Goal: Task Accomplishment & Management: Use online tool/utility

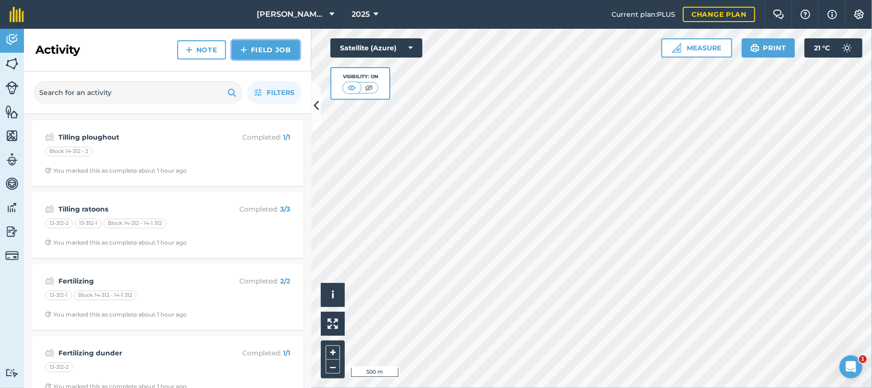
click at [284, 45] on link "Field Job" at bounding box center [266, 49] width 68 height 19
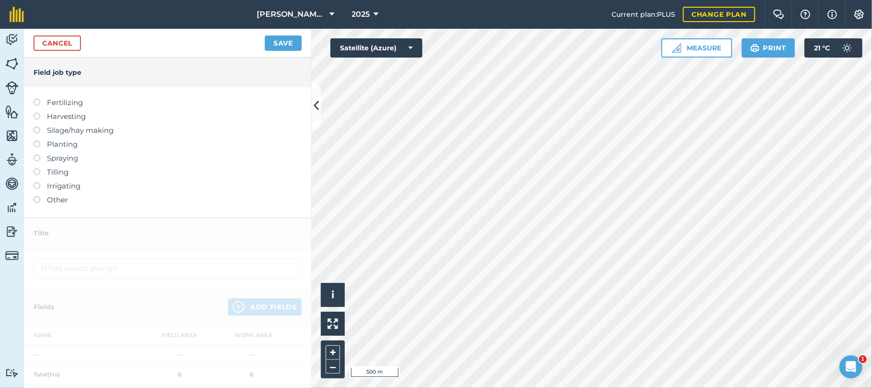
click at [37, 154] on label at bounding box center [40, 154] width 13 height 0
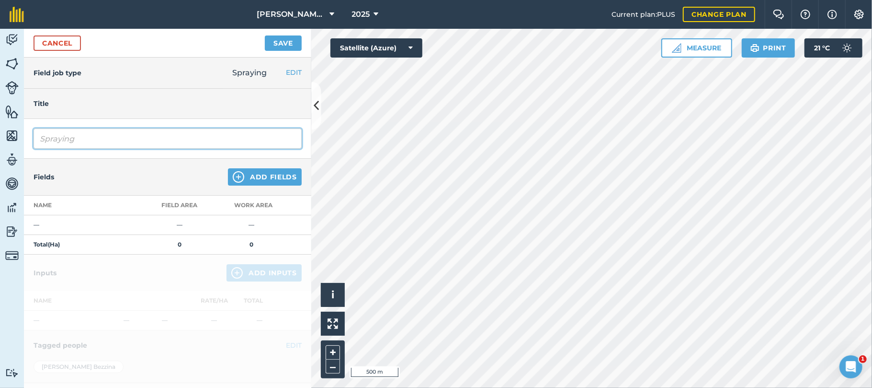
click at [86, 135] on input "Spraying" at bounding box center [168, 138] width 268 height 20
type input "Spraying Confide"
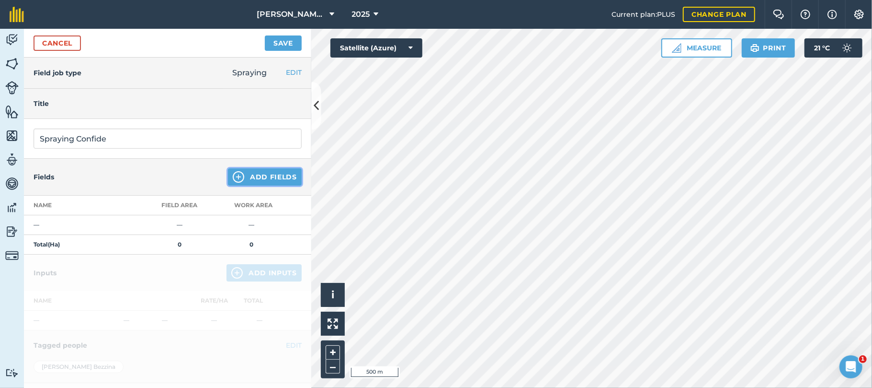
click at [250, 177] on button "Add Fields" at bounding box center [265, 176] width 74 height 17
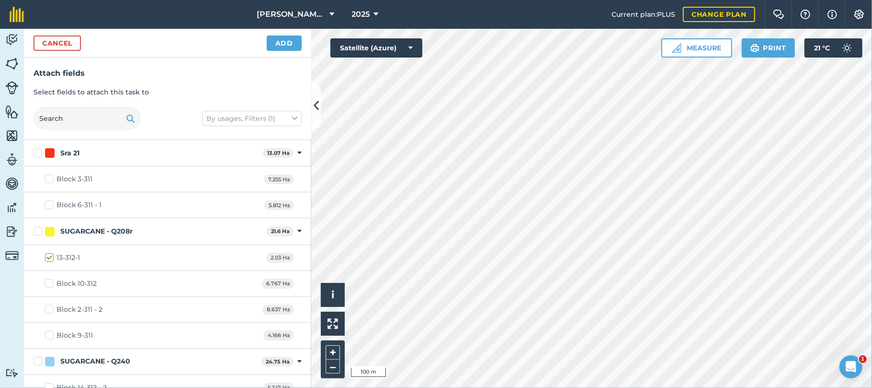
checkbox input "true"
click at [290, 41] on button "Add" at bounding box center [284, 42] width 35 height 15
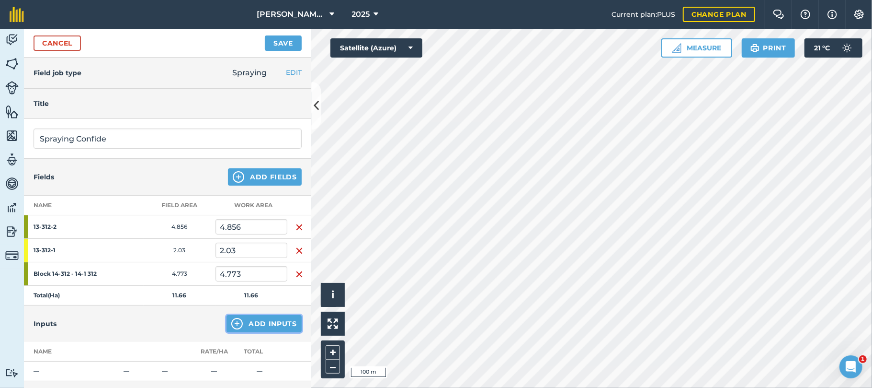
click at [250, 321] on button "Add Inputs" at bounding box center [264, 323] width 75 height 17
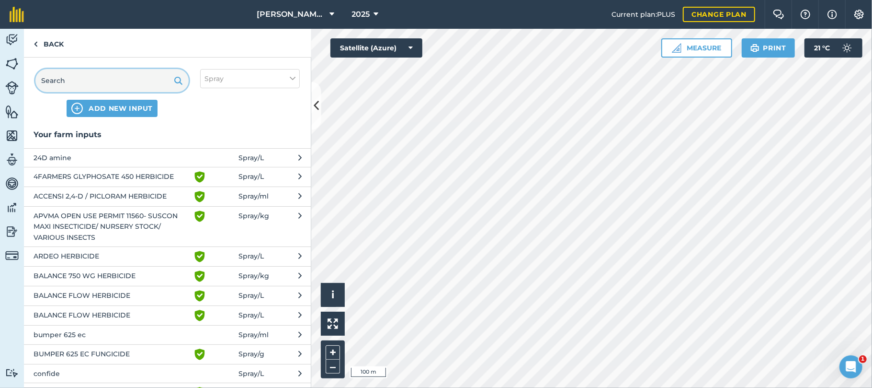
click at [125, 83] on input "text" at bounding box center [111, 80] width 153 height 23
click at [49, 372] on span "confide" at bounding box center [112, 373] width 157 height 11
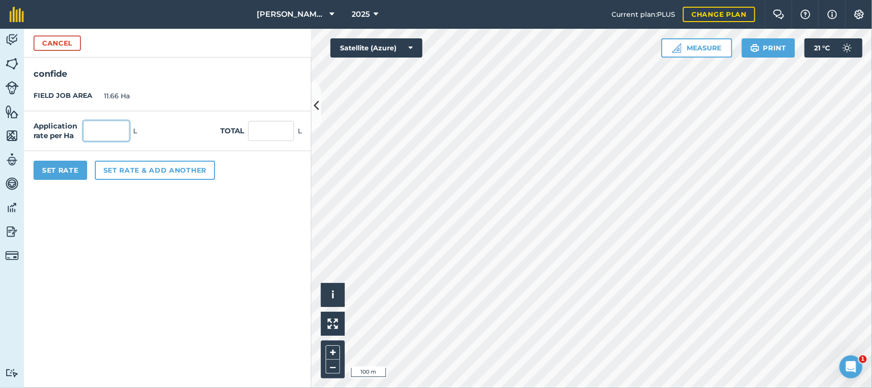
click at [97, 131] on input "text" at bounding box center [106, 131] width 46 height 20
type input "1.1"
type input "12.826"
click at [69, 167] on button "Set Rate" at bounding box center [61, 169] width 54 height 19
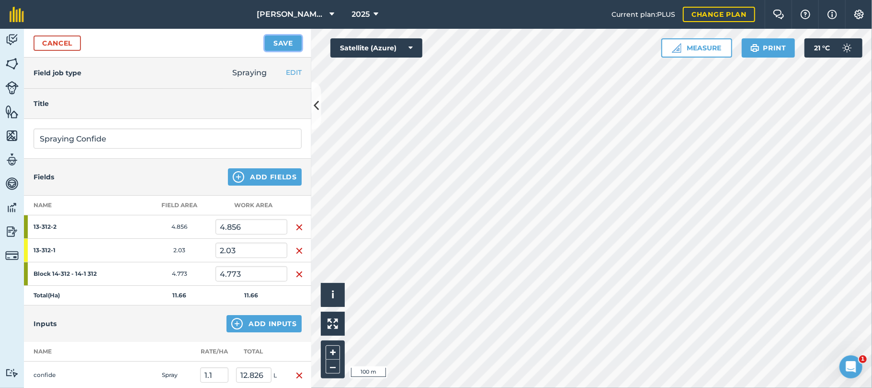
click at [282, 45] on button "Save" at bounding box center [283, 42] width 37 height 15
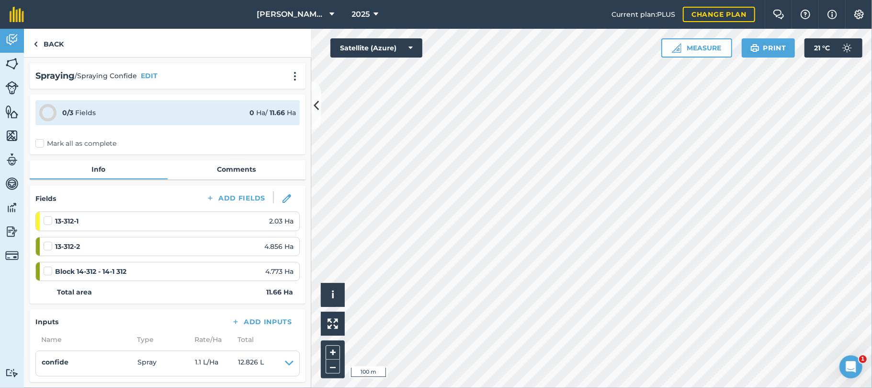
click at [41, 143] on label "Mark all as complete" at bounding box center [75, 143] width 81 height 10
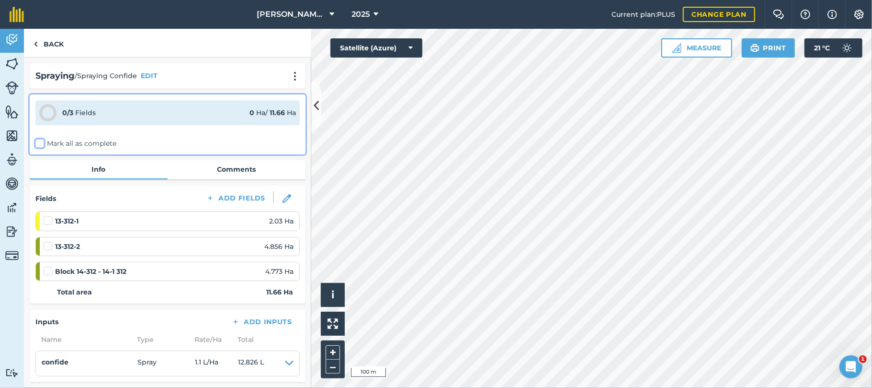
click at [41, 143] on input "Mark all as complete" at bounding box center [38, 141] width 6 height 6
checkbox input "false"
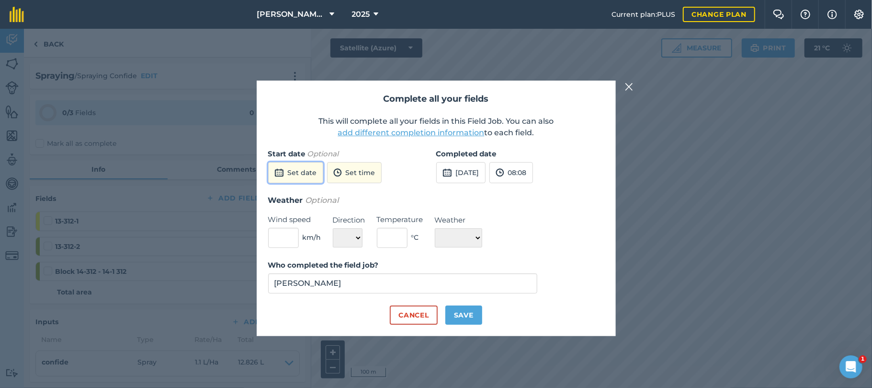
click at [302, 178] on button "Set date" at bounding box center [295, 172] width 55 height 21
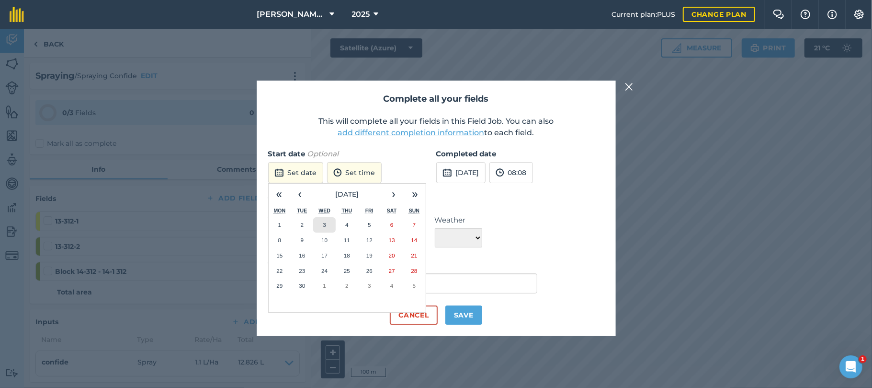
click at [321, 221] on button "3" at bounding box center [324, 224] width 23 height 15
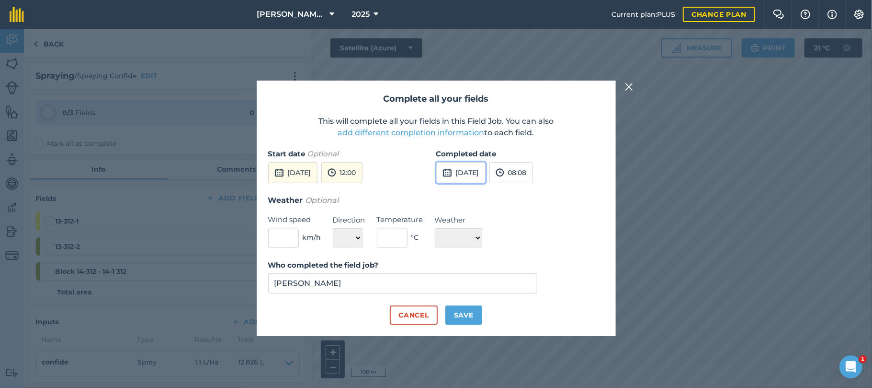
click at [486, 175] on button "[DATE]" at bounding box center [460, 172] width 49 height 21
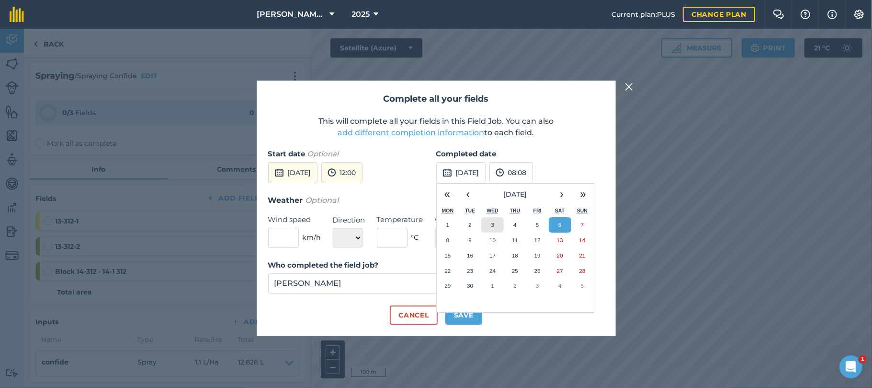
click at [495, 225] on button "3" at bounding box center [492, 224] width 23 height 15
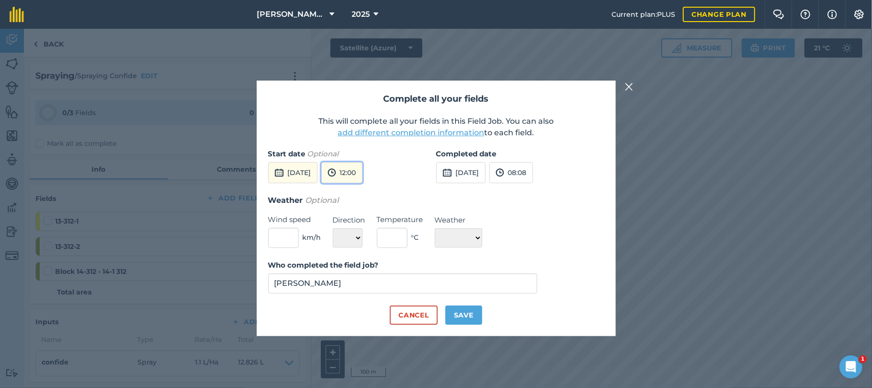
click at [363, 174] on button "12:00" at bounding box center [341, 172] width 41 height 21
click at [364, 193] on button "09:00" at bounding box center [344, 196] width 45 height 15
click at [531, 181] on button "08:08" at bounding box center [512, 172] width 44 height 21
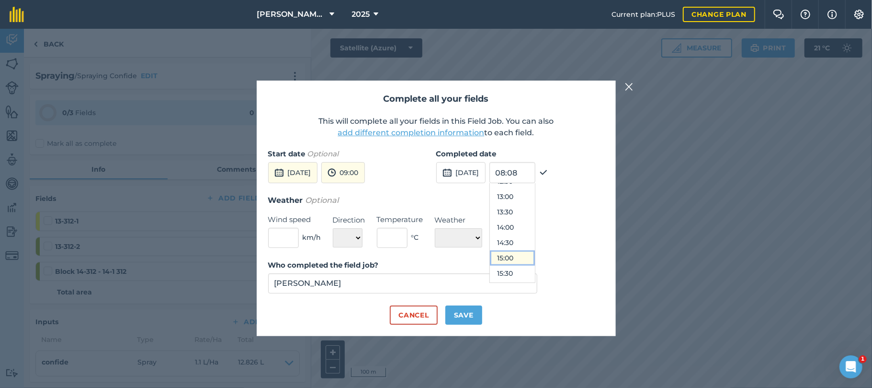
click at [530, 257] on button "15:00" at bounding box center [512, 257] width 45 height 15
click at [290, 236] on input "text" at bounding box center [283, 238] width 31 height 20
type input "18"
click at [361, 238] on select "N NE E SE S SW W NW" at bounding box center [348, 237] width 30 height 19
select select "E"
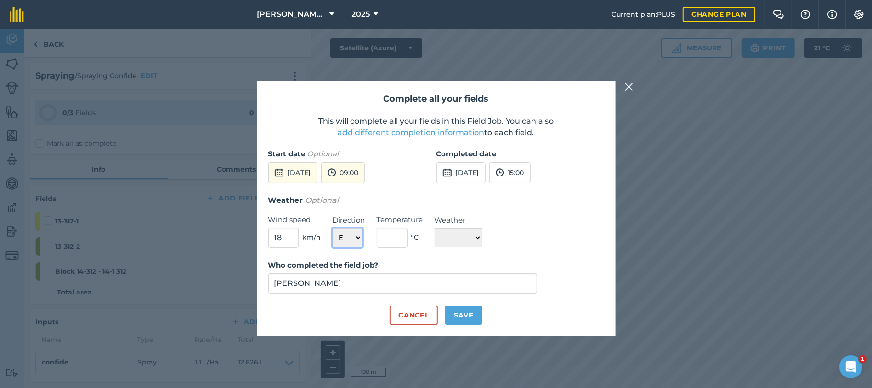
click at [333, 228] on select "N NE E SE S SW W NW" at bounding box center [348, 237] width 30 height 19
click at [393, 240] on input "text" at bounding box center [392, 238] width 31 height 20
type input "25"
click at [480, 238] on select "☀️ Sunny 🌧 Rainy ⛅️ Cloudy 🌨 Snow ❄️ Icy" at bounding box center [458, 237] width 47 height 19
select select "Sunny"
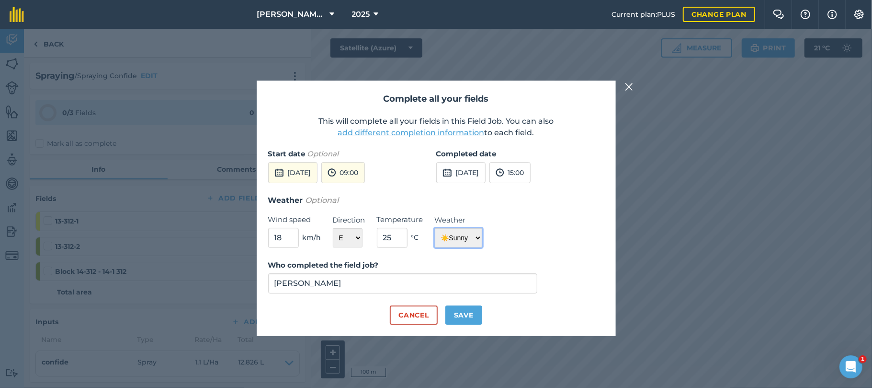
click at [435, 228] on select "☀️ Sunny 🌧 Rainy ⛅️ Cloudy 🌨 Snow ❄️ Icy" at bounding box center [458, 237] width 47 height 19
click at [462, 319] on button "Save" at bounding box center [464, 314] width 37 height 19
checkbox input "true"
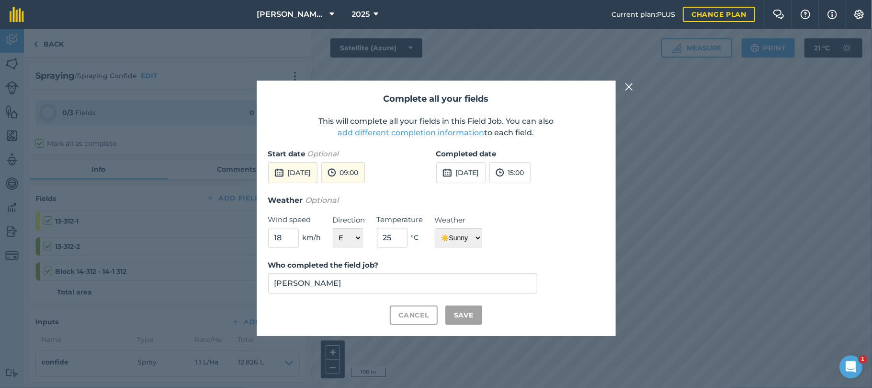
checkbox input "true"
